Goal: Task Accomplishment & Management: Manage account settings

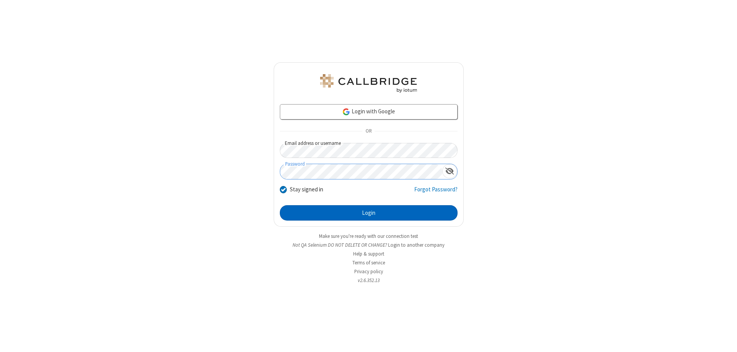
click at [369, 213] on button "Login" at bounding box center [369, 212] width 178 height 15
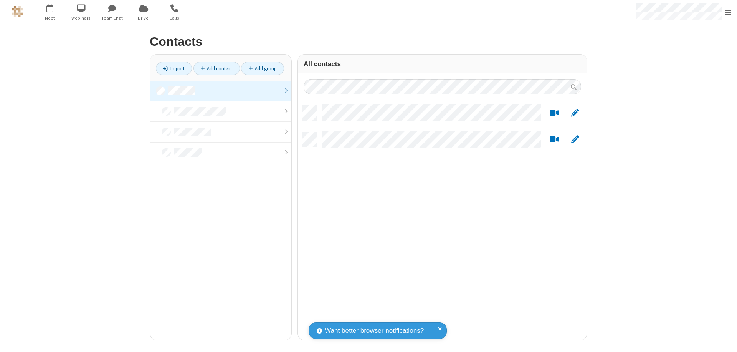
scroll to position [234, 283]
click at [221, 91] on link at bounding box center [220, 91] width 141 height 21
click at [217, 68] on link "Add contact" at bounding box center [216, 68] width 46 height 13
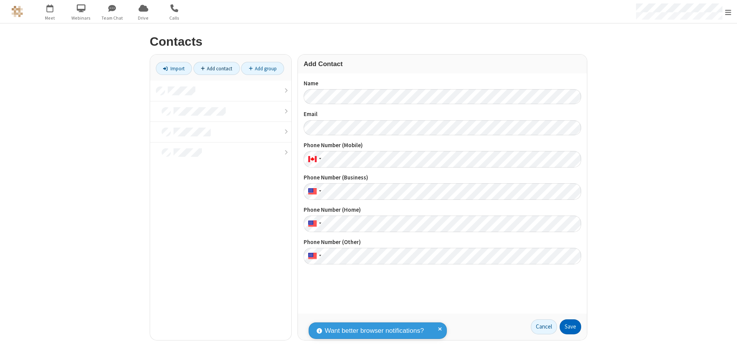
click at [570, 326] on button "Save" at bounding box center [570, 326] width 21 height 15
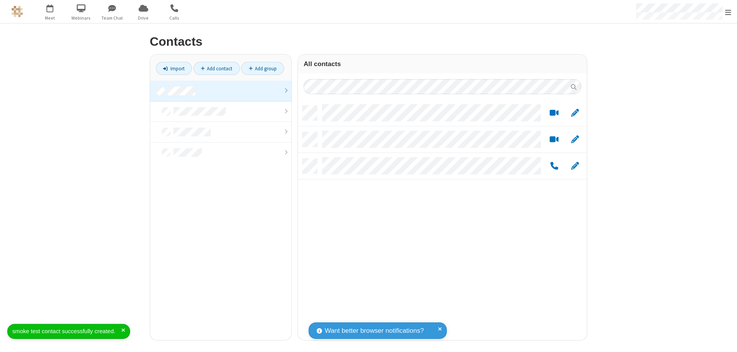
scroll to position [234, 283]
click at [217, 68] on link "Add contact" at bounding box center [216, 68] width 46 height 13
